Goal: Information Seeking & Learning: Learn about a topic

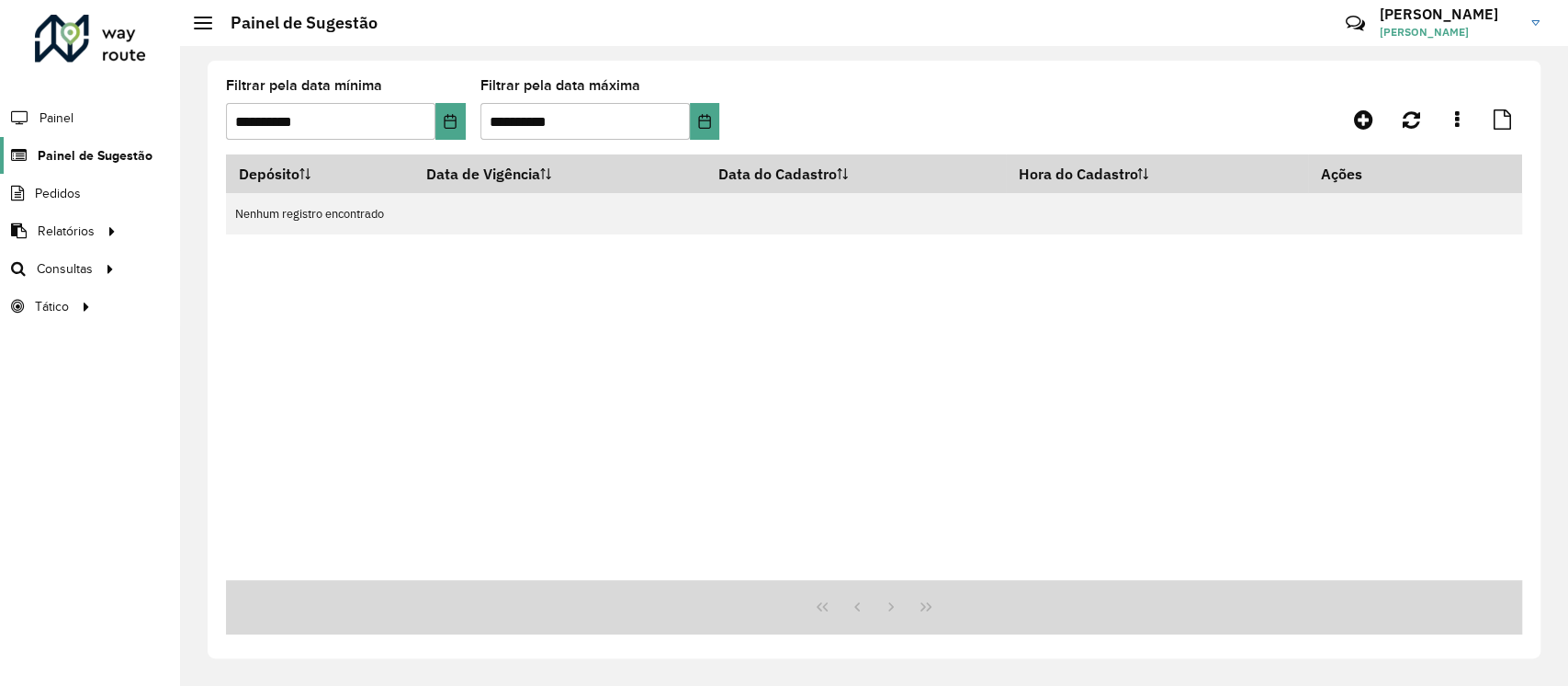
click at [109, 142] on link "Painel de Sugestão" at bounding box center [76, 155] width 152 height 36
click at [103, 159] on span "Painel de Sugestão" at bounding box center [95, 155] width 115 height 19
click at [69, 115] on span "Painel" at bounding box center [58, 118] width 37 height 19
click at [249, 308] on span "Setores" at bounding box center [230, 306] width 45 height 19
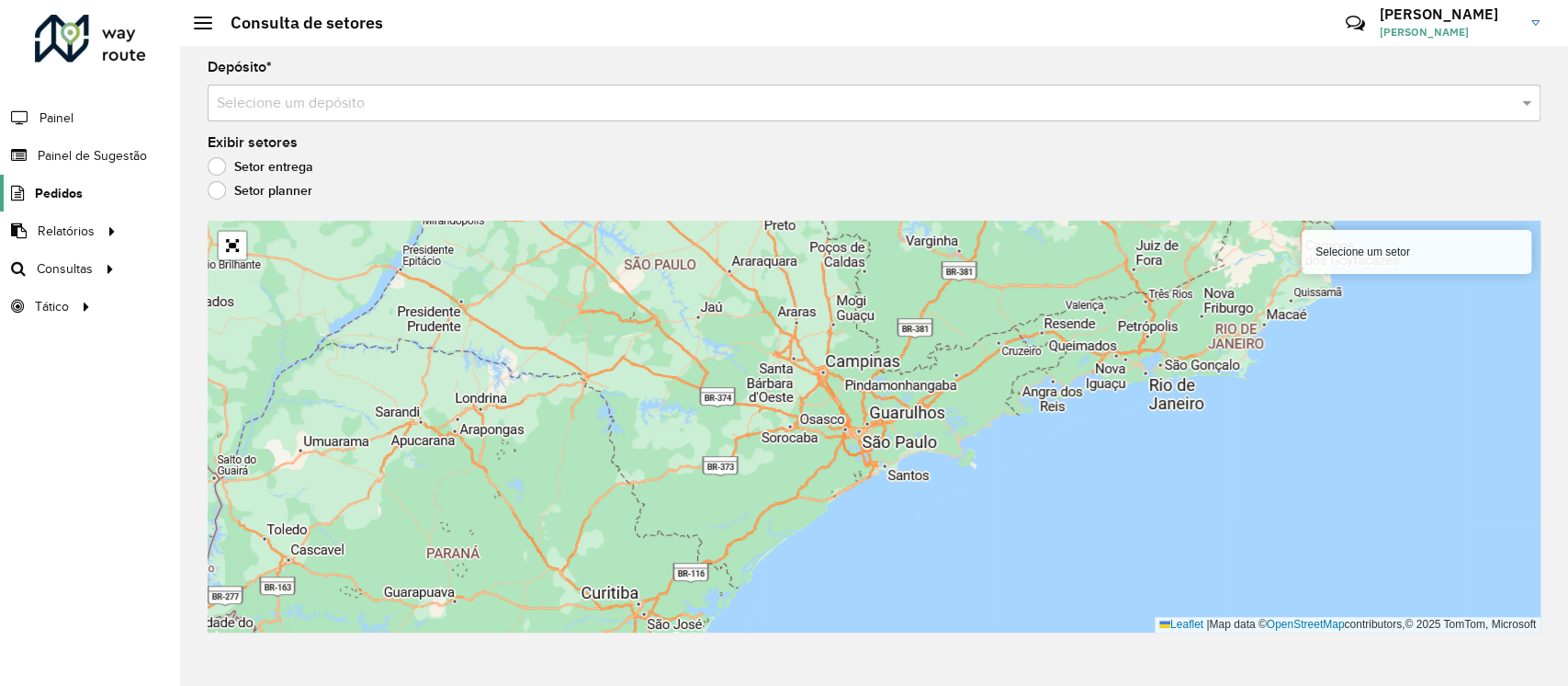
click at [41, 195] on span "Pedidos" at bounding box center [59, 194] width 48 height 19
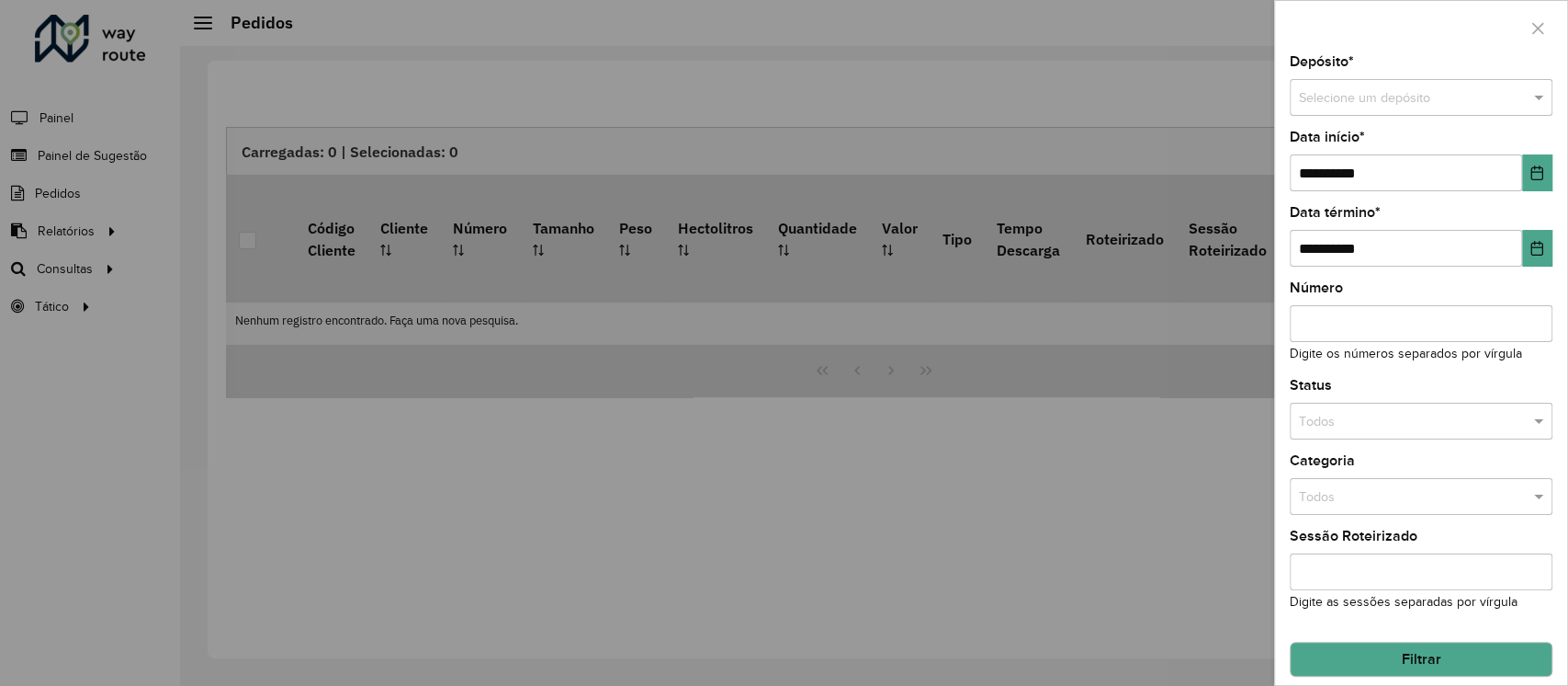
click at [73, 151] on div at bounding box center [784, 343] width 1568 height 686
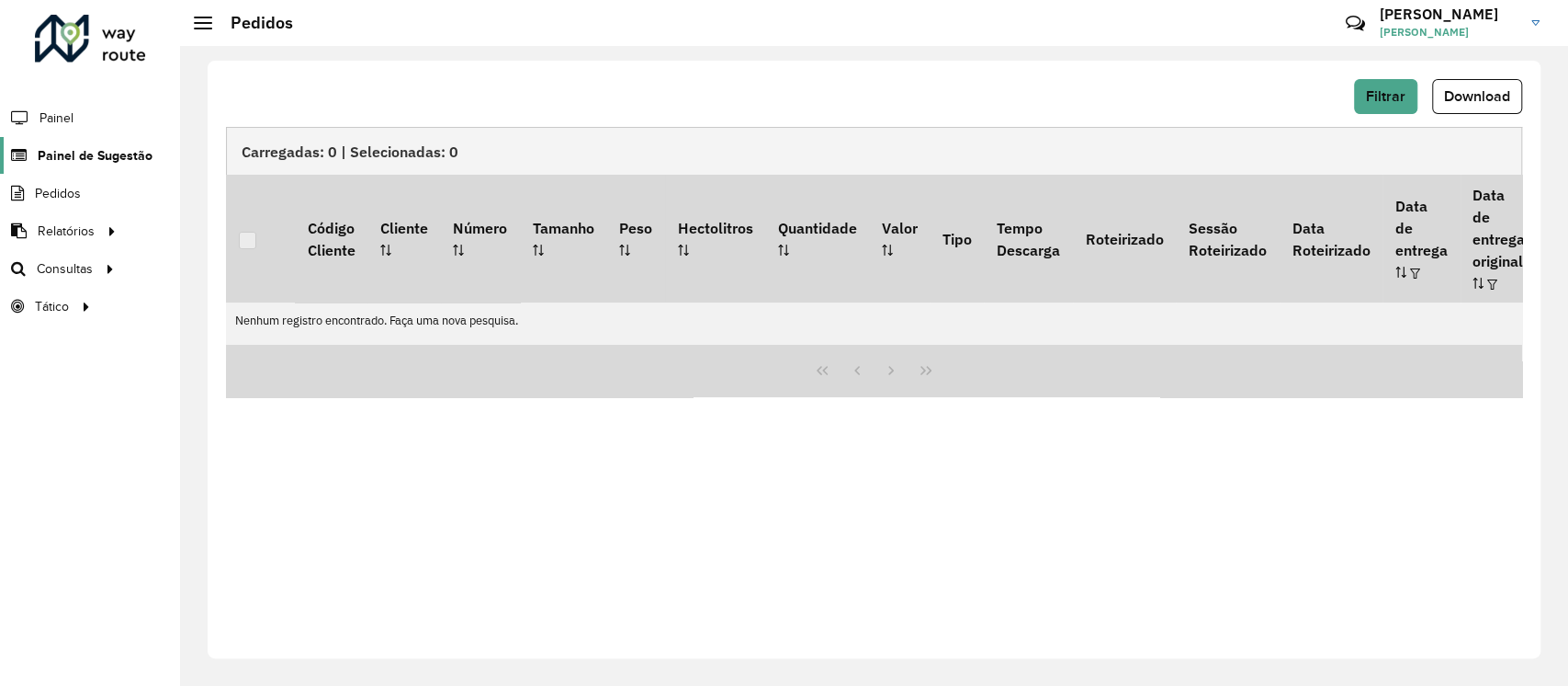
click at [96, 139] on link "Painel de Sugestão" at bounding box center [76, 155] width 152 height 36
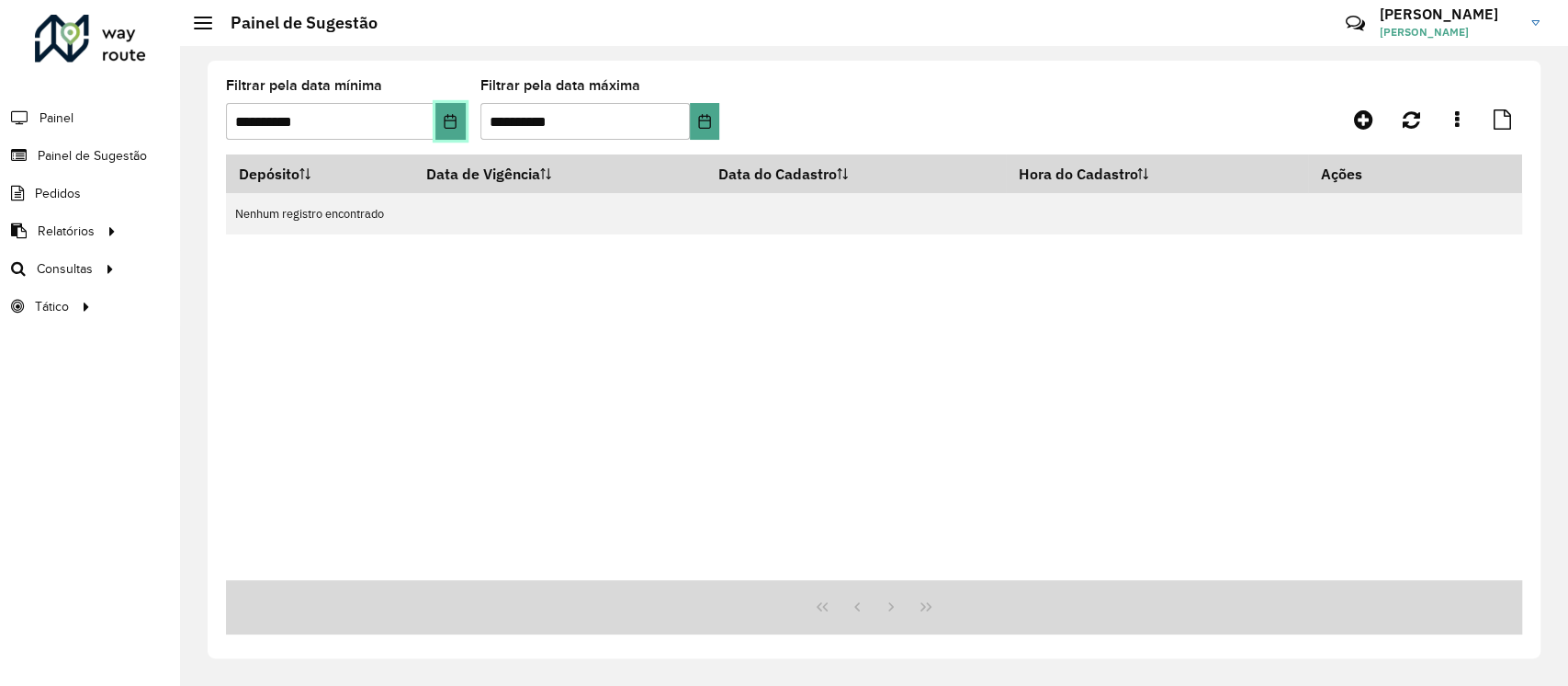
click at [450, 120] on icon "Choose Date" at bounding box center [450, 121] width 14 height 14
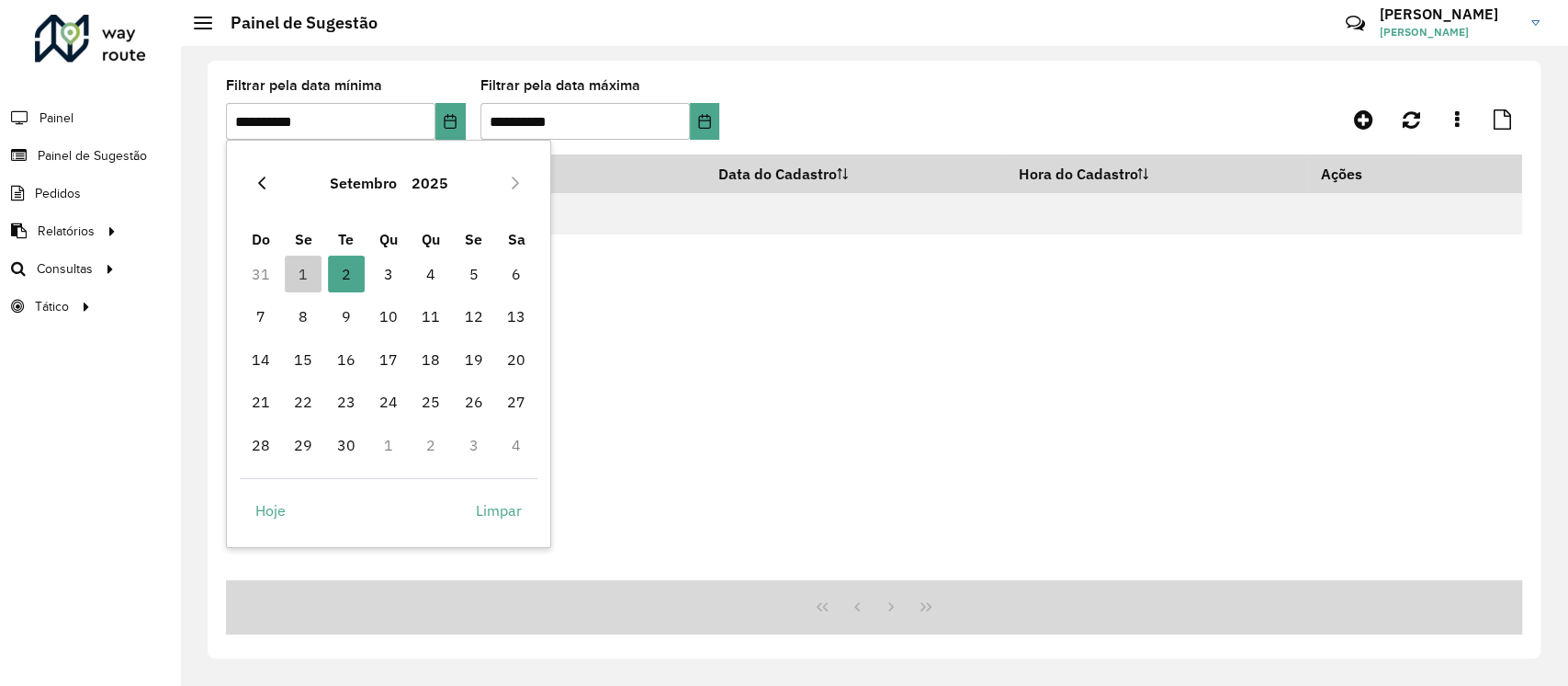
click at [263, 180] on icon "Previous Month" at bounding box center [261, 182] width 14 height 14
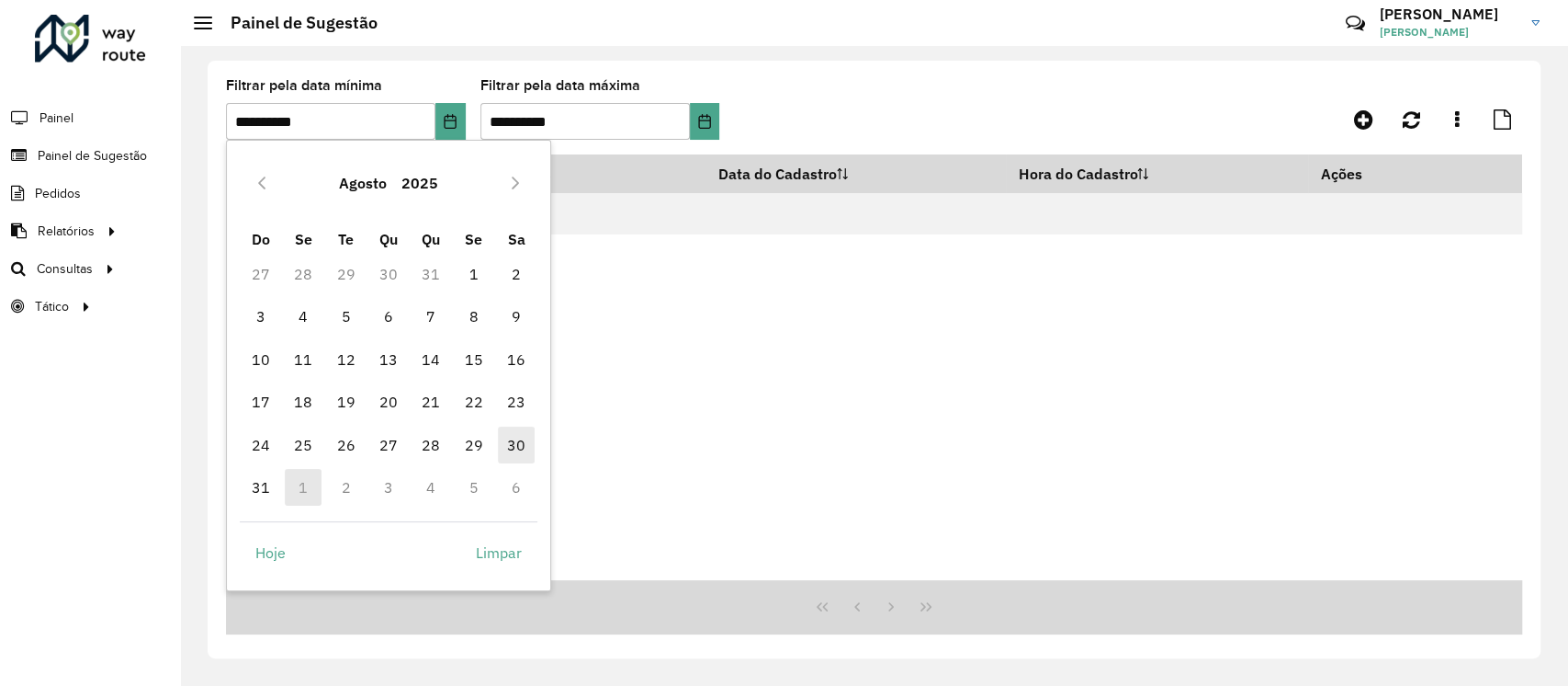
click at [508, 439] on span "30" at bounding box center [516, 444] width 36 height 36
type input "**********"
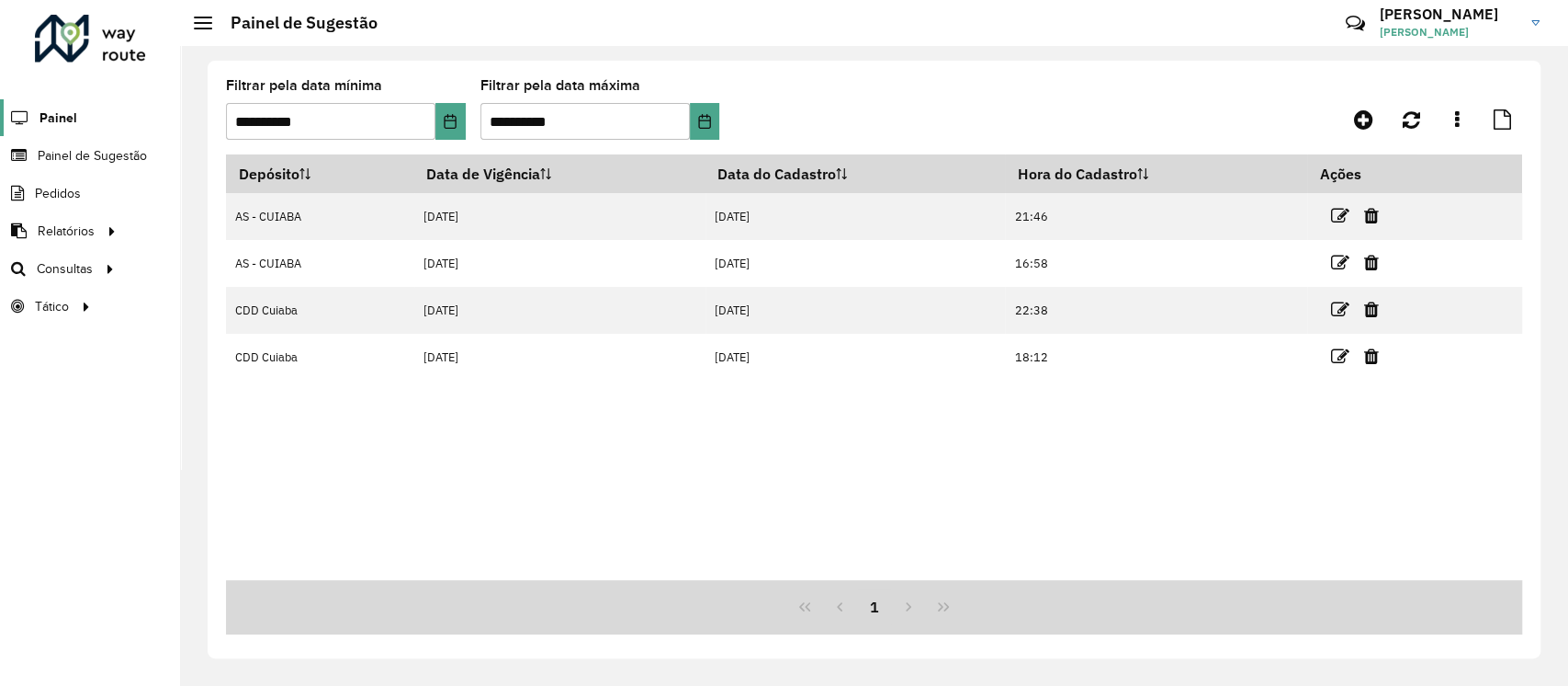
click at [74, 105] on link "Painel" at bounding box center [38, 117] width 77 height 36
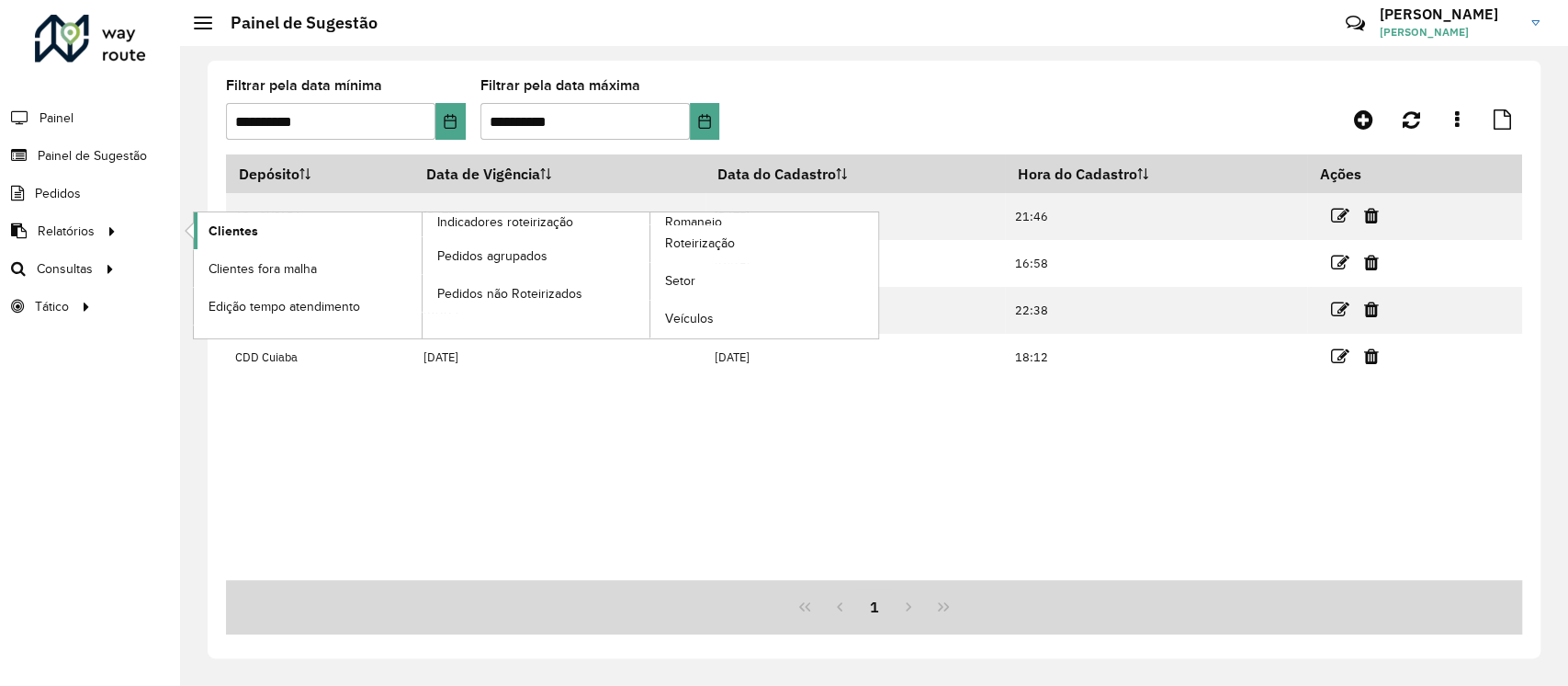
click at [241, 224] on span "Clientes" at bounding box center [233, 231] width 50 height 19
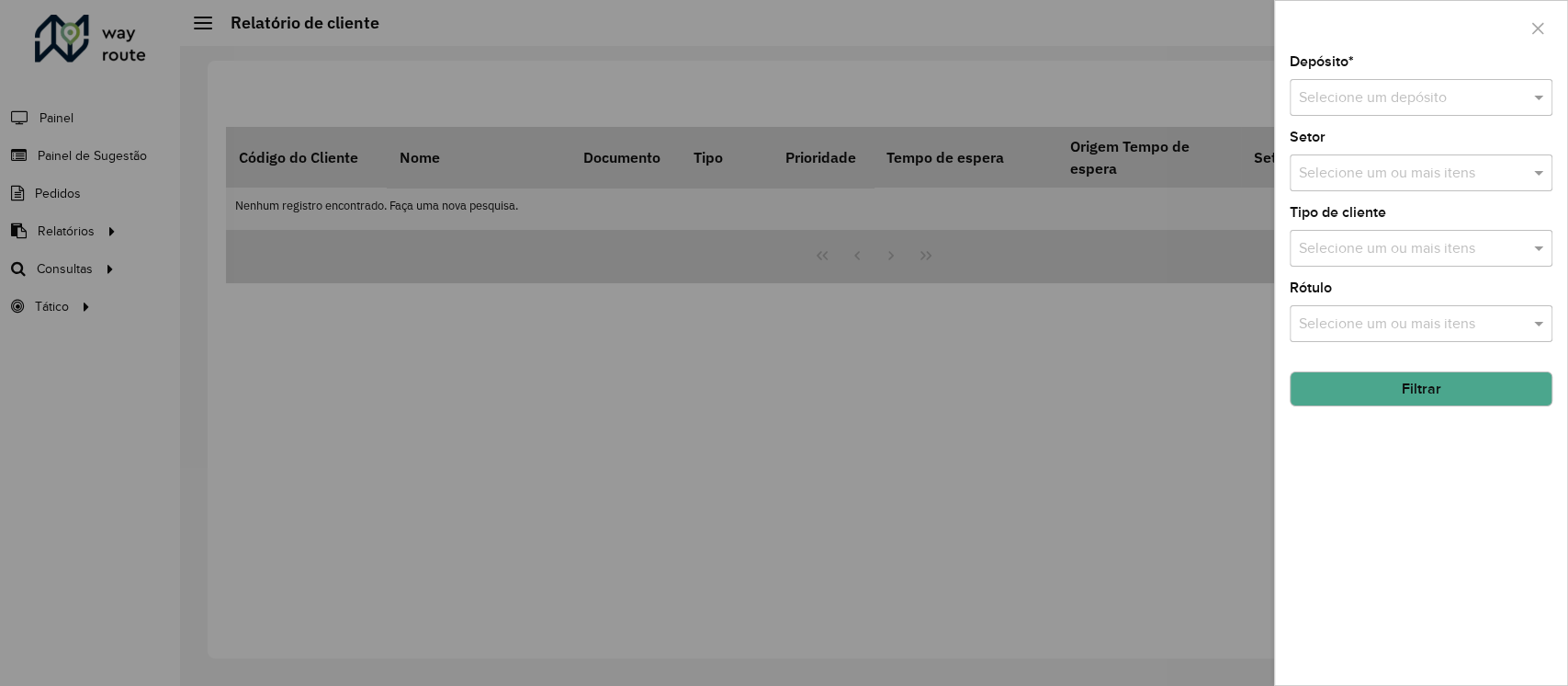
click at [1354, 103] on input "text" at bounding box center [1403, 98] width 207 height 22
click at [1343, 181] on span "CDD Cuiaba" at bounding box center [1338, 181] width 79 height 15
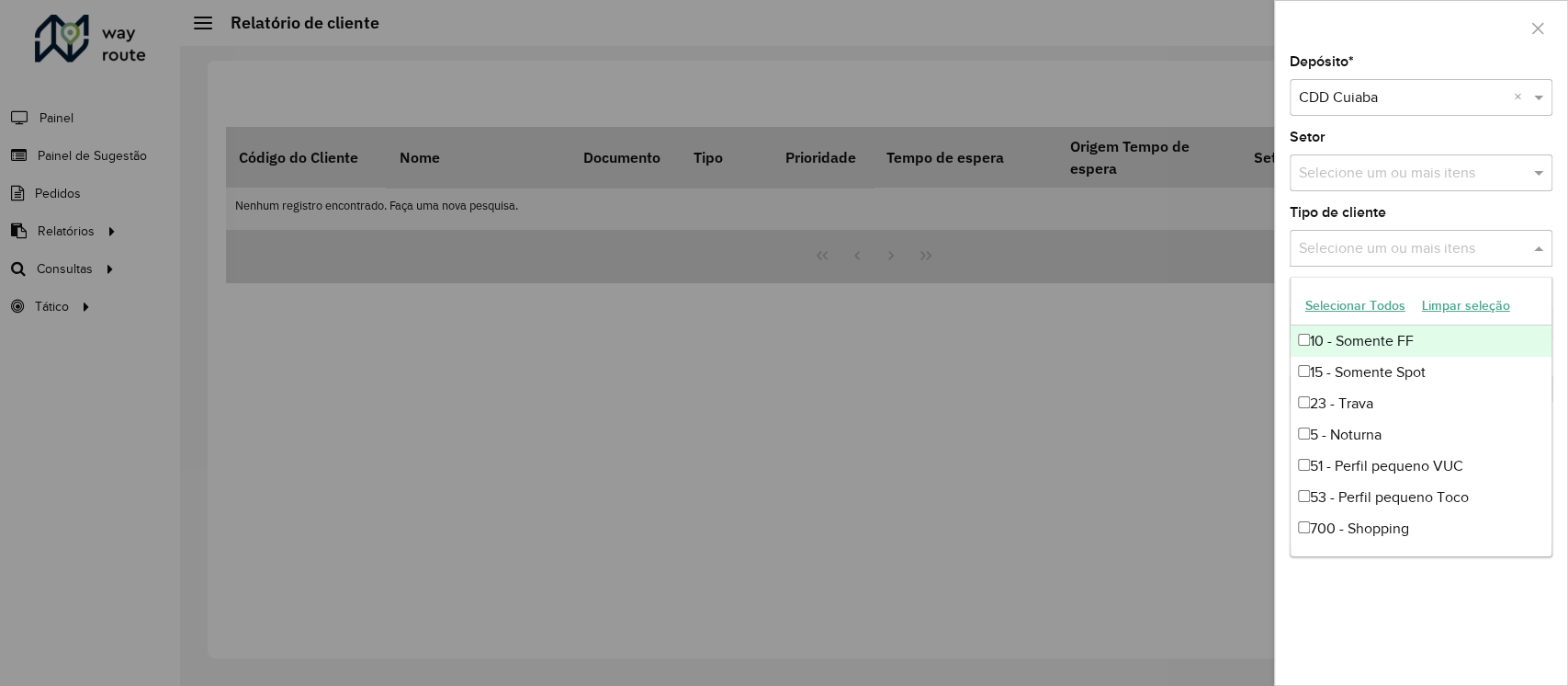
click at [1347, 234] on div "Selecione um ou mais itens" at bounding box center [1421, 248] width 263 height 36
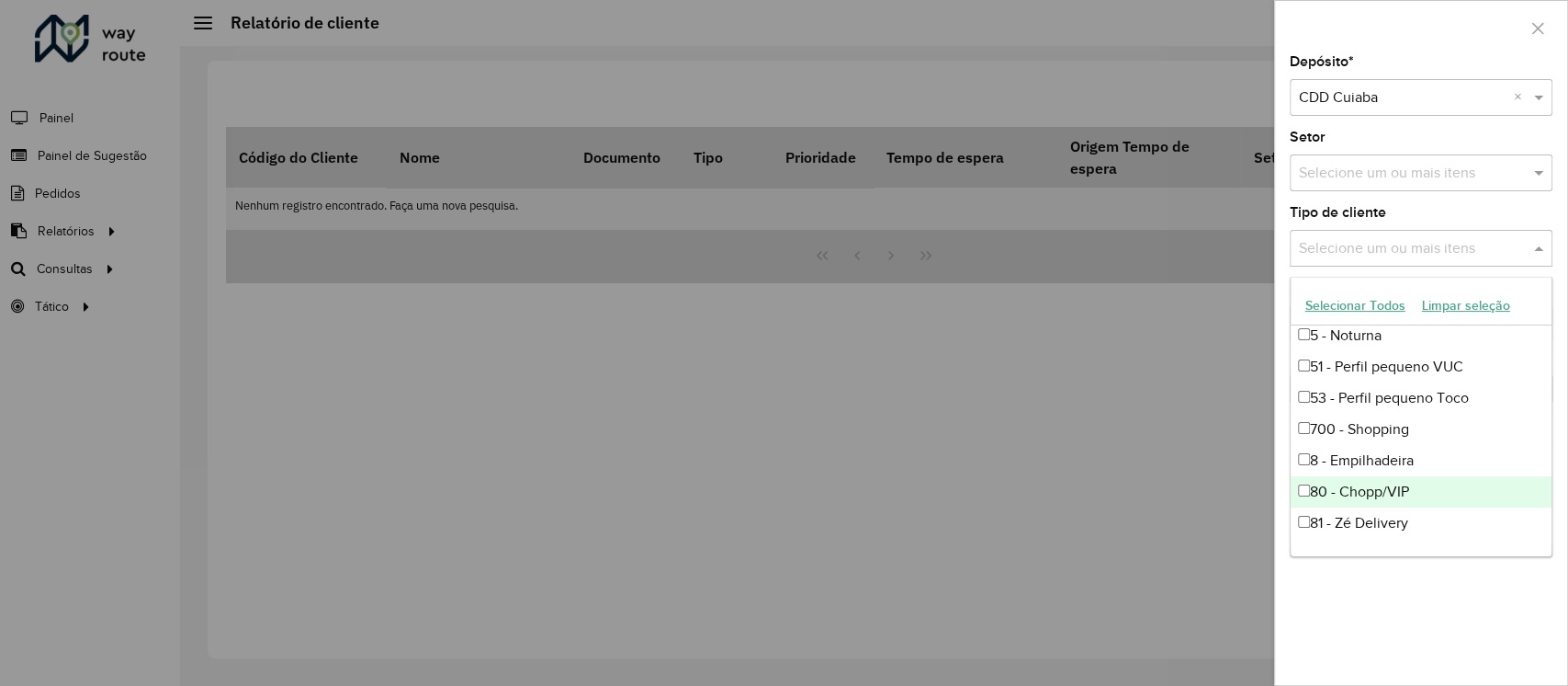
scroll to position [123, 0]
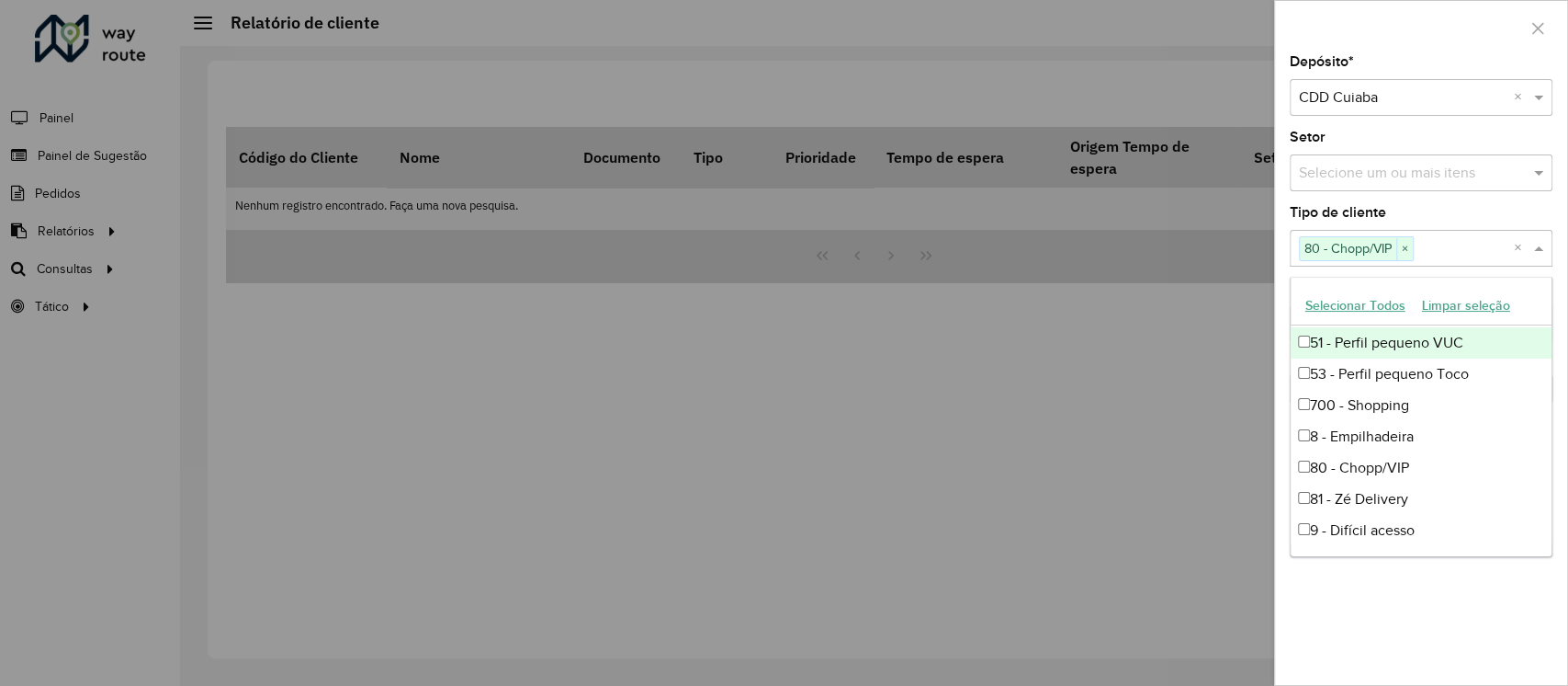
click at [1556, 212] on div "Depósito * Selecione um depósito × CDD Cuiaba × Setor Selecione um ou mais iten…" at bounding box center [1421, 369] width 293 height 629
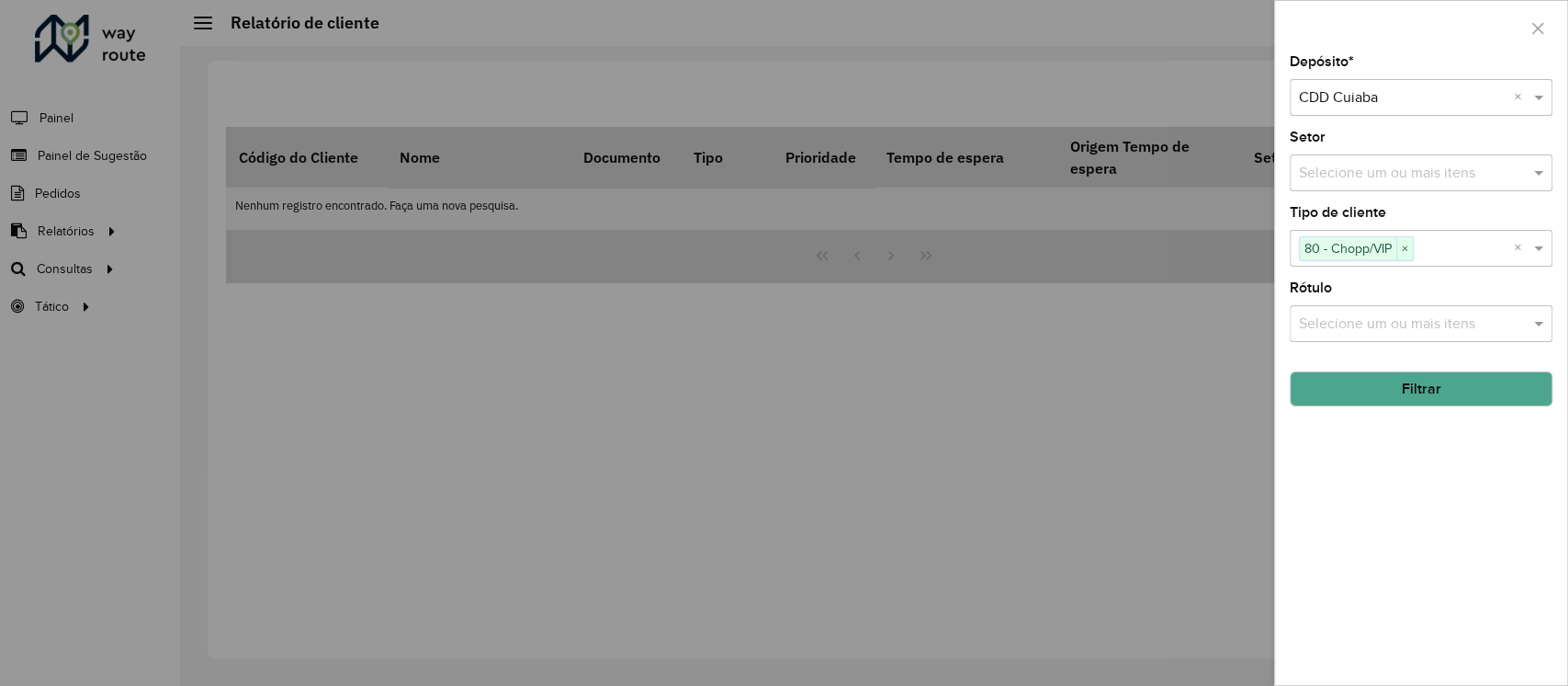
click at [816, 59] on div at bounding box center [784, 343] width 1568 height 686
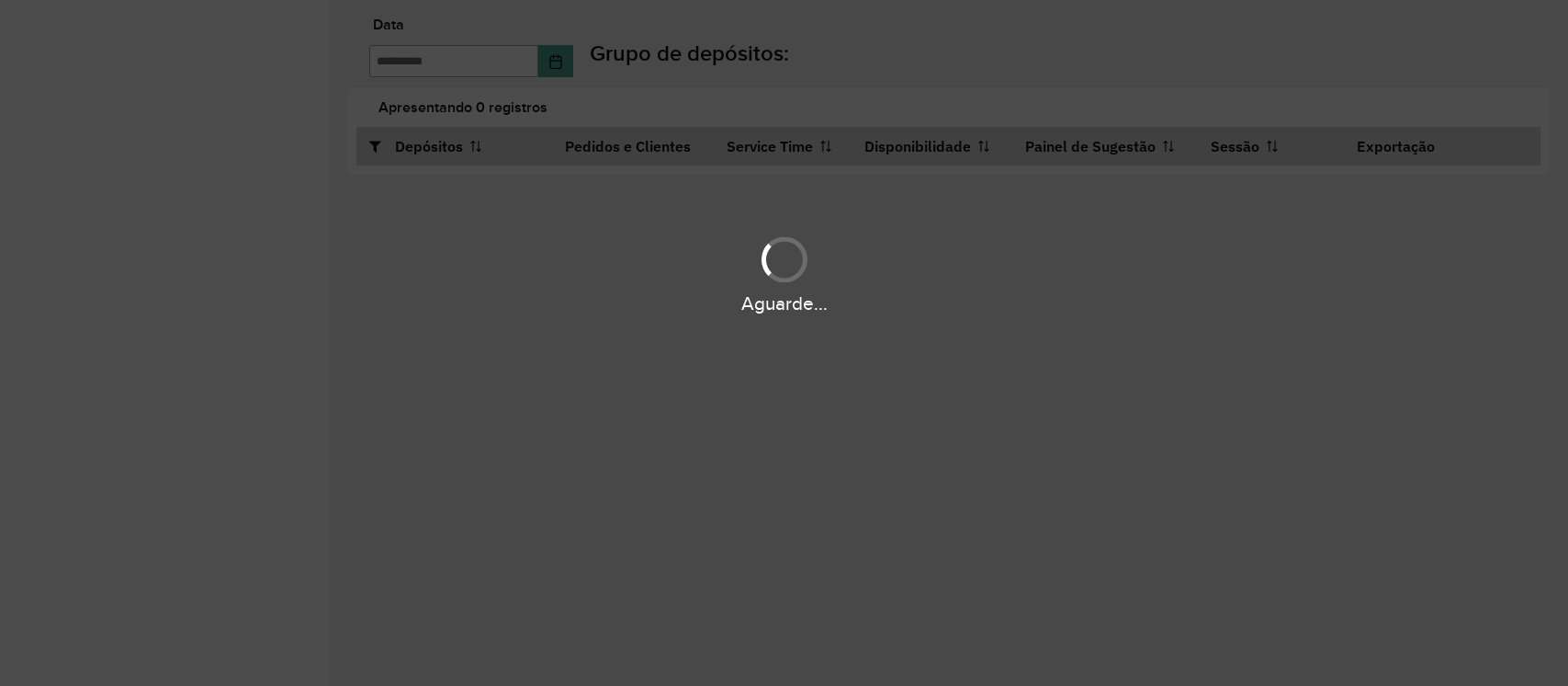
type input "**********"
